Goal: Navigation & Orientation: Find specific page/section

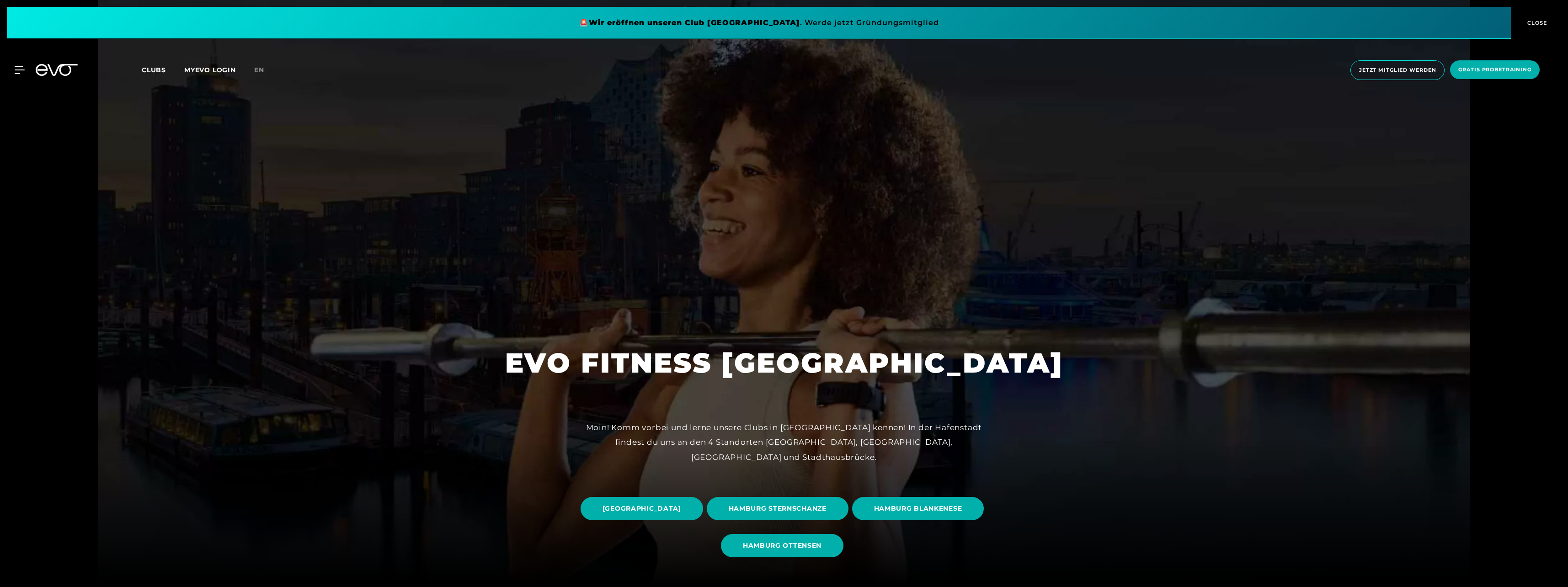
click at [155, 72] on span "Clubs" at bounding box center [154, 70] width 24 height 8
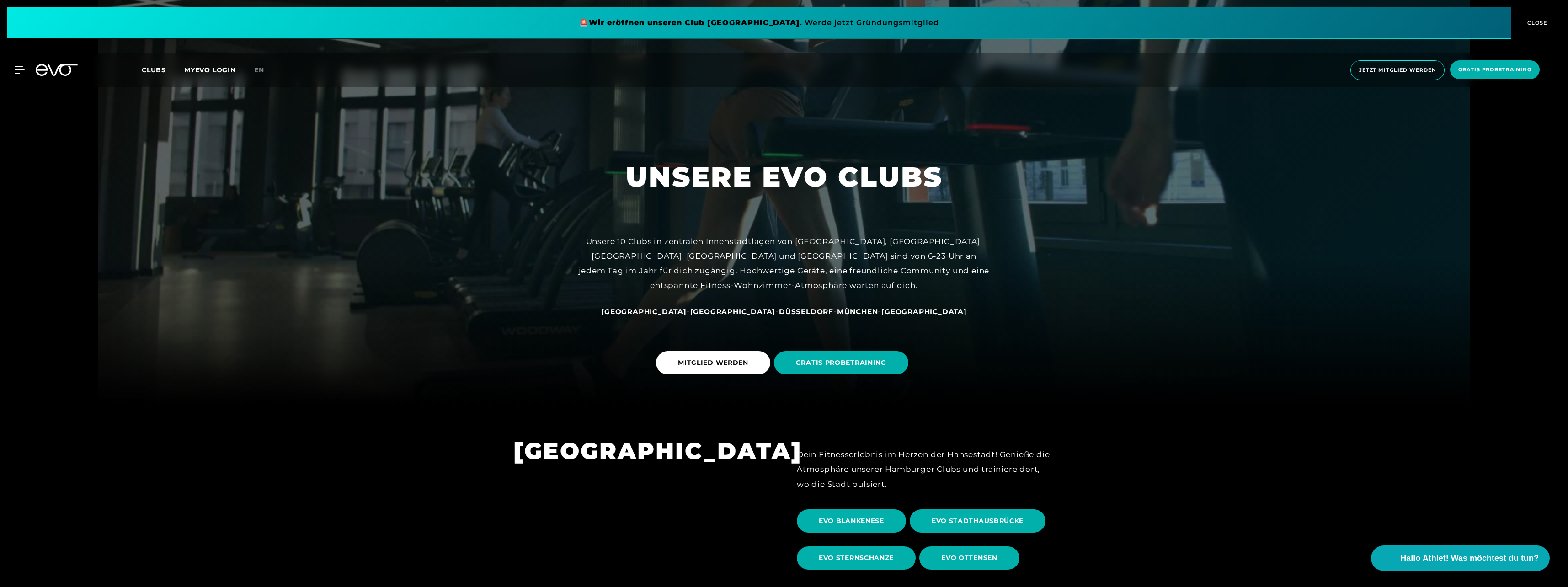
scroll to position [457, 0]
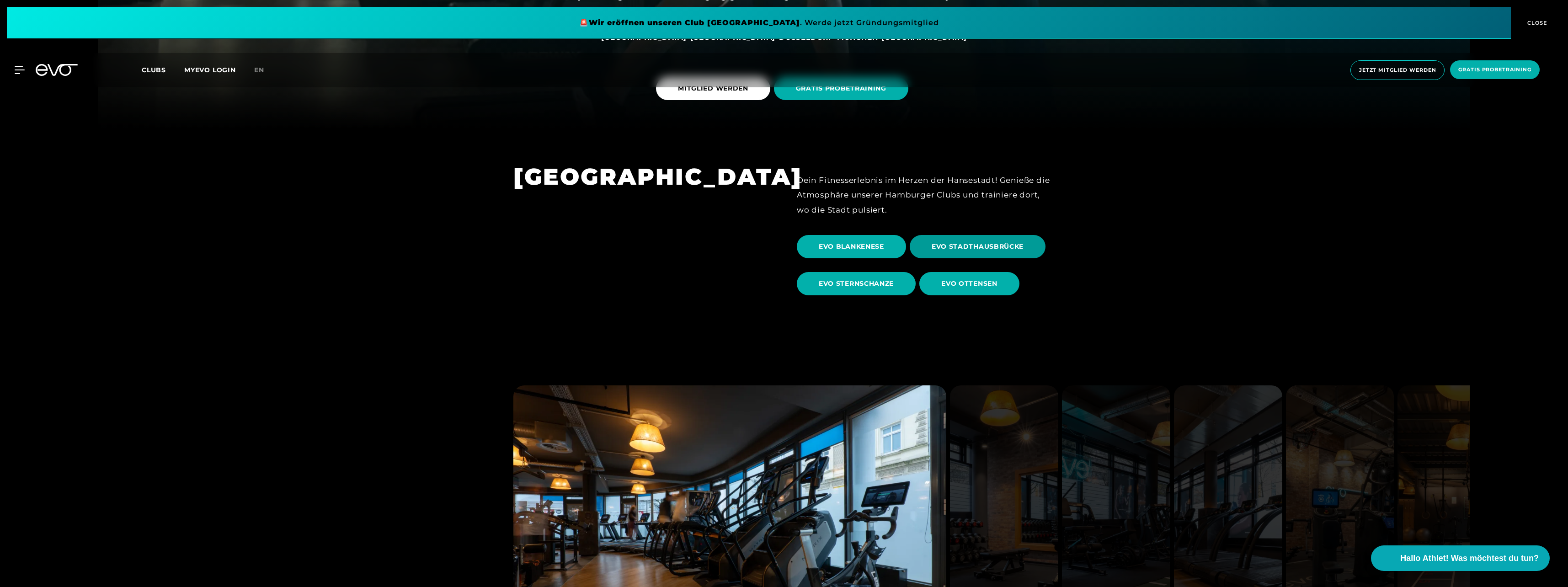
click at [966, 246] on span "EVO STADTHAUSBRÜCKE" at bounding box center [977, 247] width 92 height 10
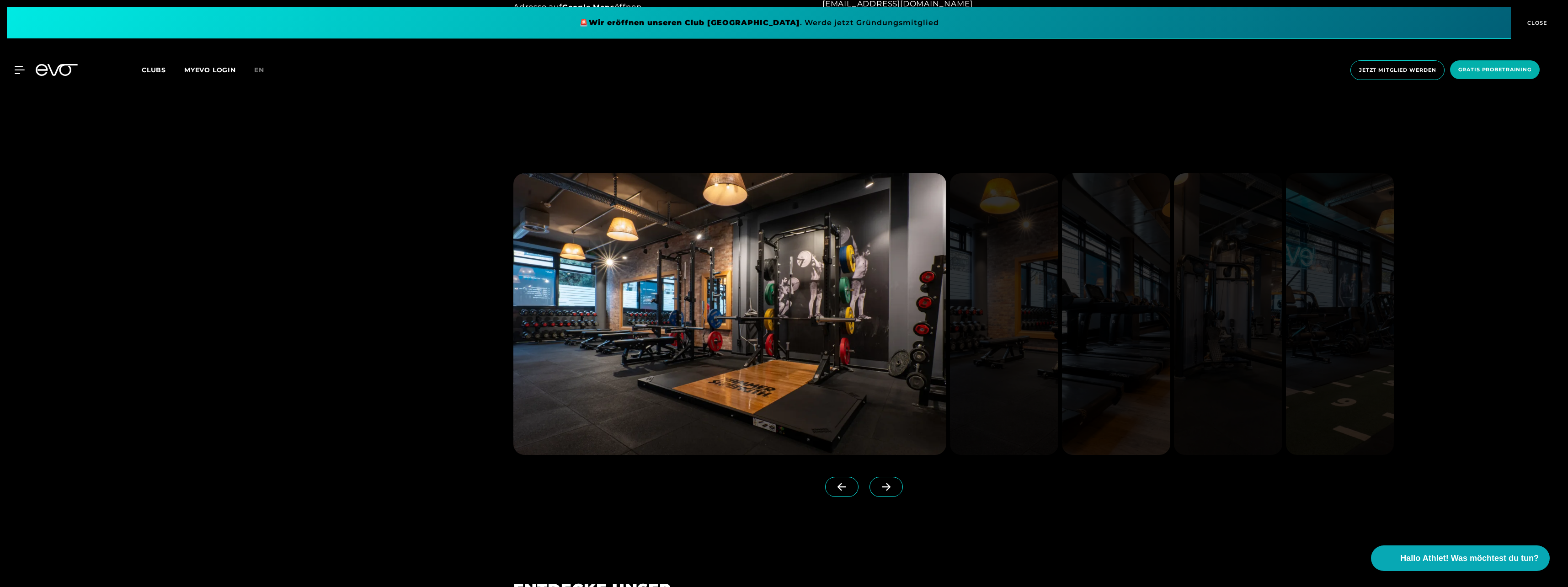
scroll to position [1051, 0]
click at [878, 486] on icon at bounding box center [886, 488] width 16 height 8
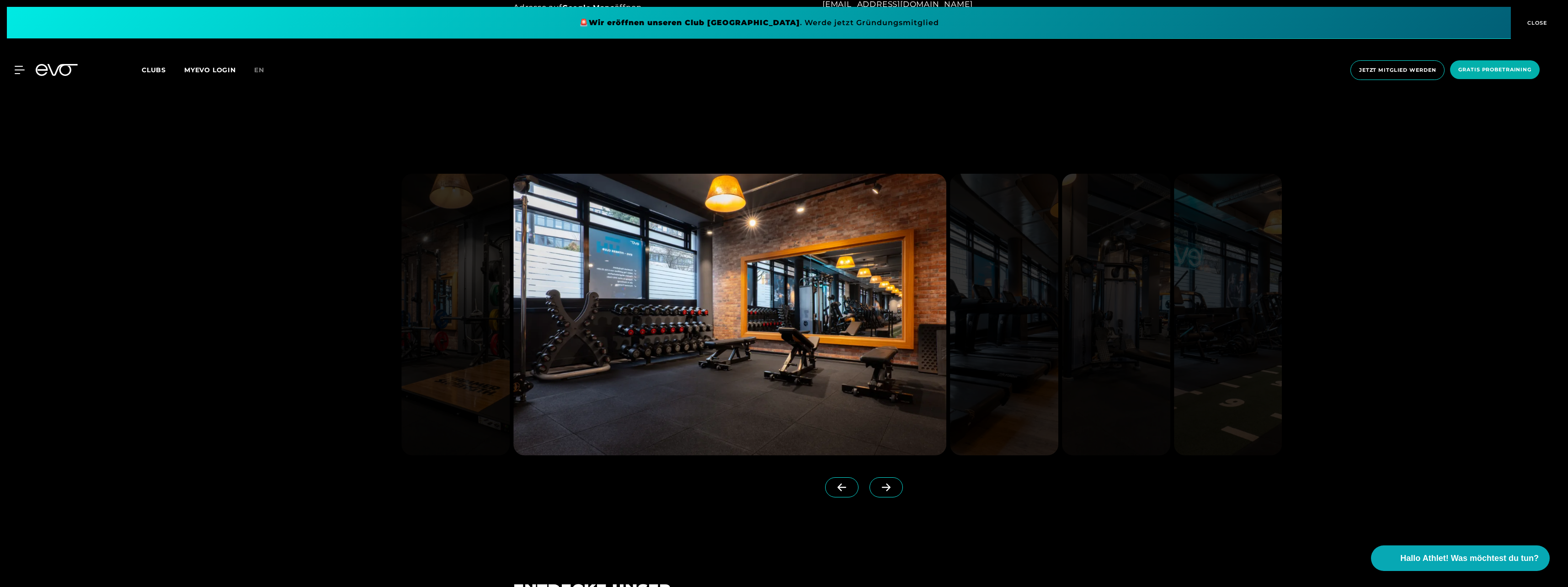
click at [878, 485] on icon at bounding box center [886, 488] width 16 height 8
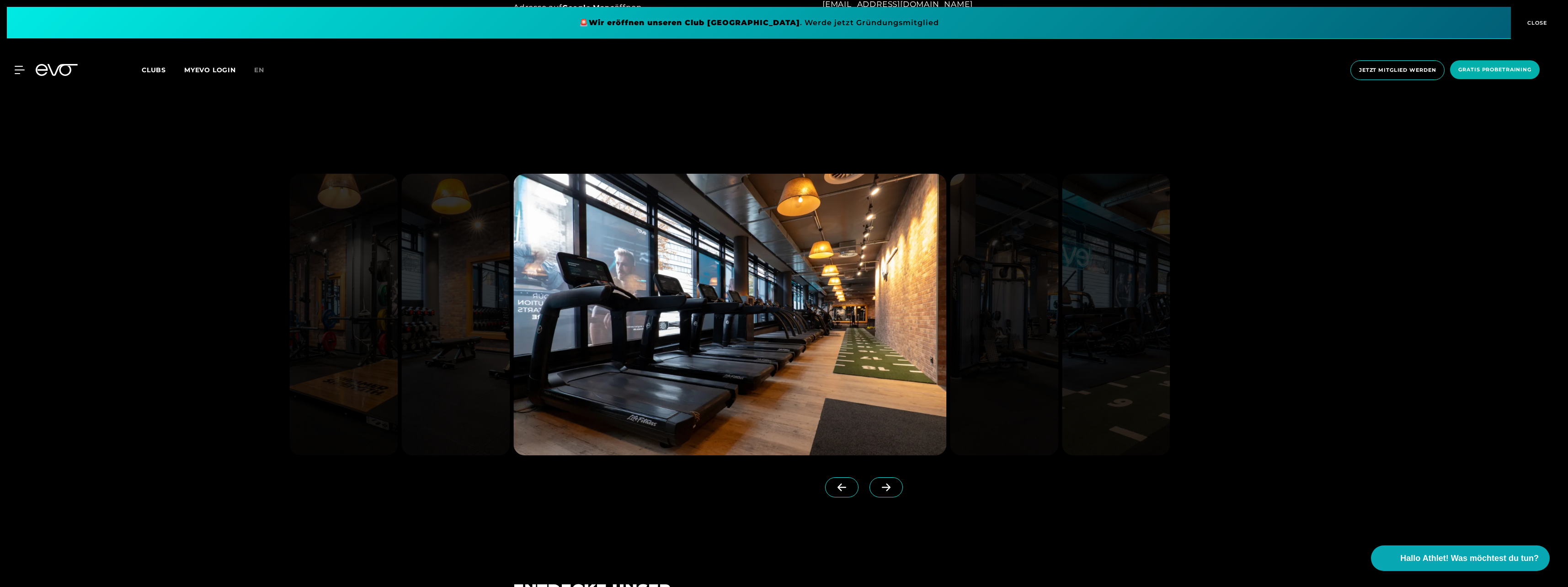
click at [878, 485] on icon at bounding box center [886, 488] width 16 height 8
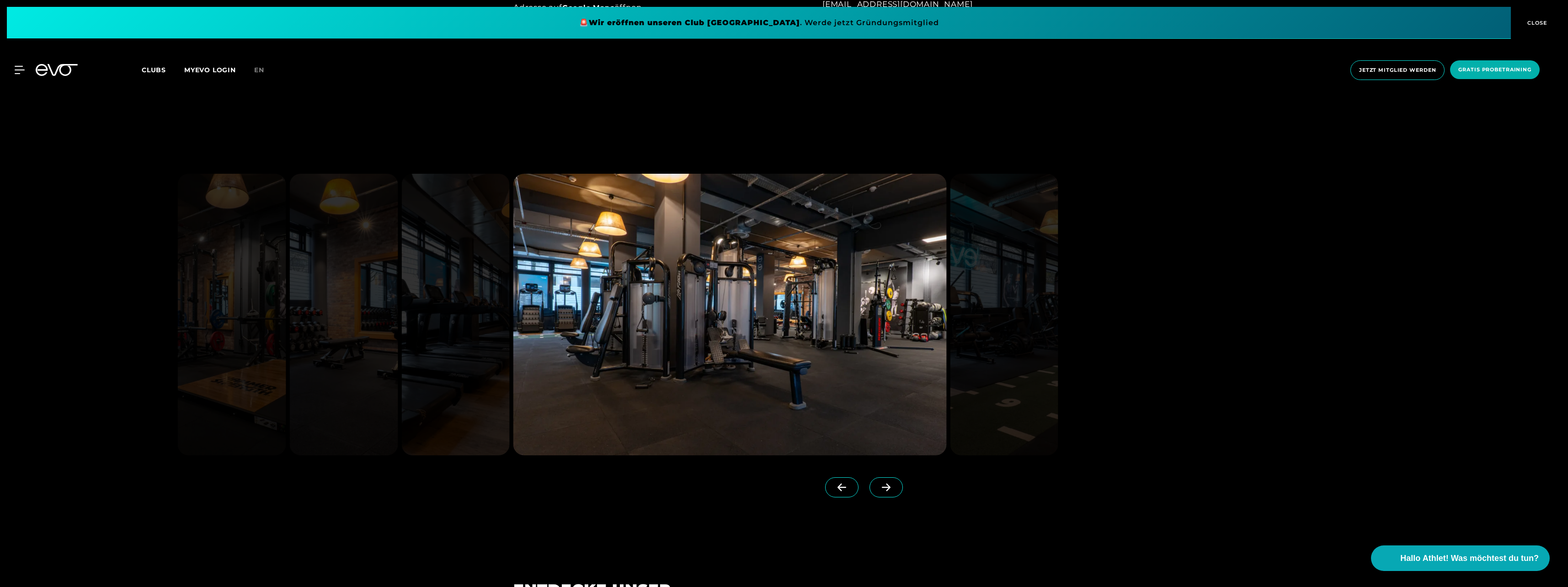
click at [878, 485] on icon at bounding box center [886, 488] width 16 height 8
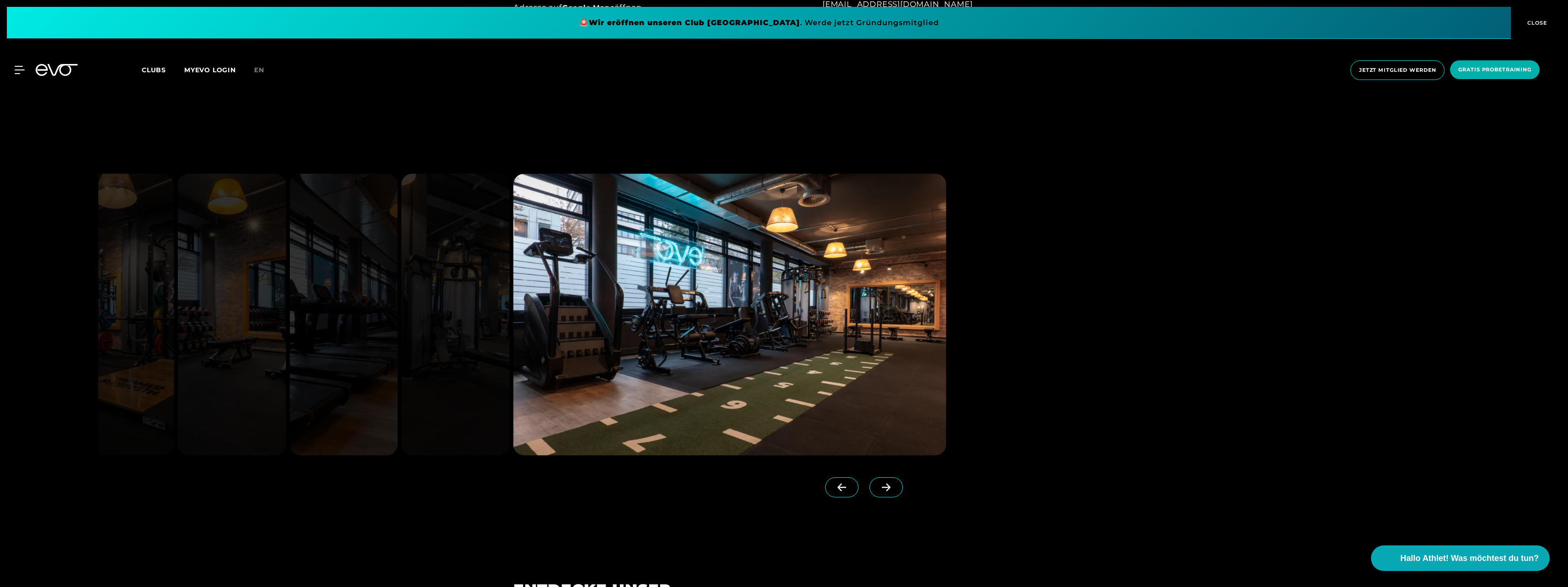
click at [878, 485] on icon at bounding box center [886, 488] width 16 height 8
